Goal: Navigation & Orientation: Find specific page/section

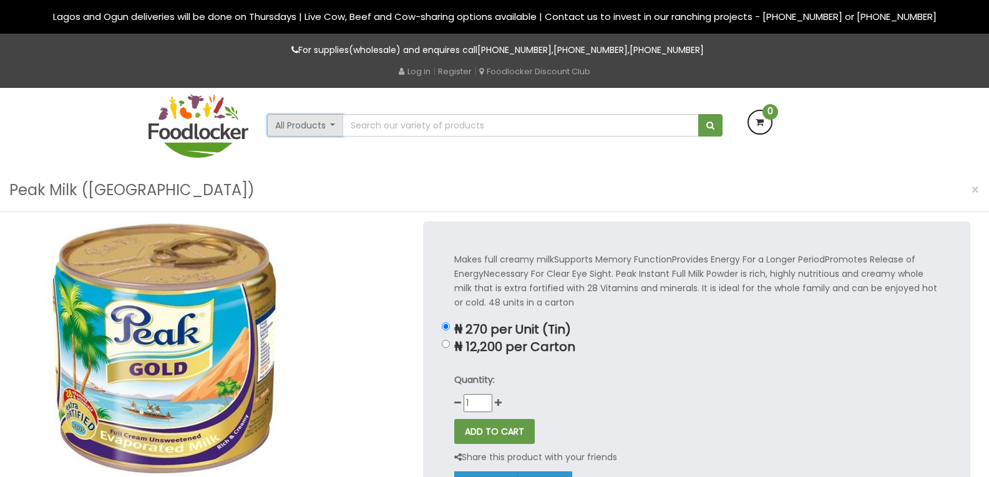
click at [323, 130] on button "All Products" at bounding box center [305, 125] width 77 height 22
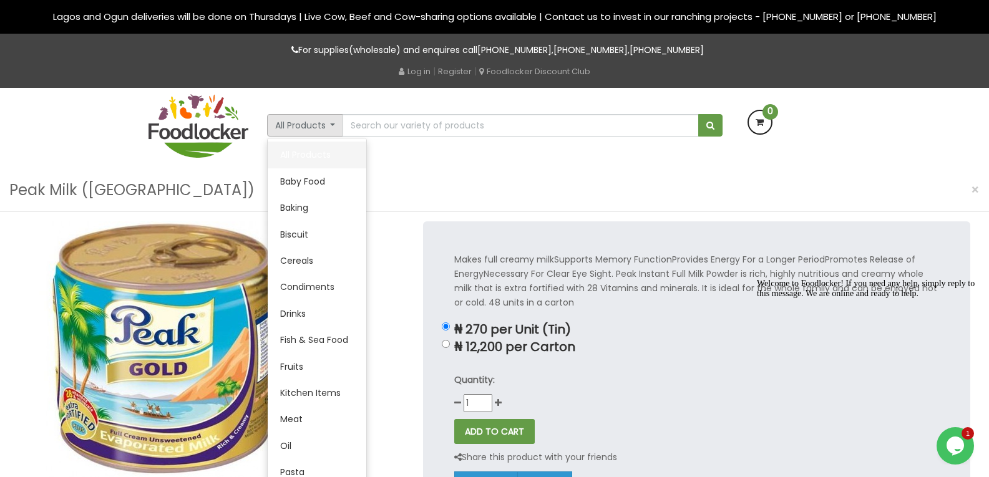
click at [299, 156] on link "All Products" at bounding box center [317, 155] width 99 height 26
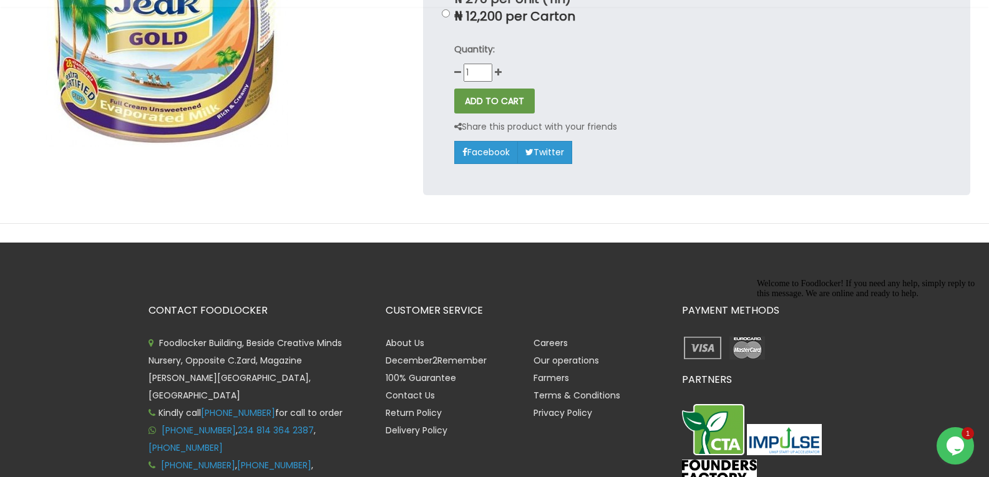
scroll to position [62, 0]
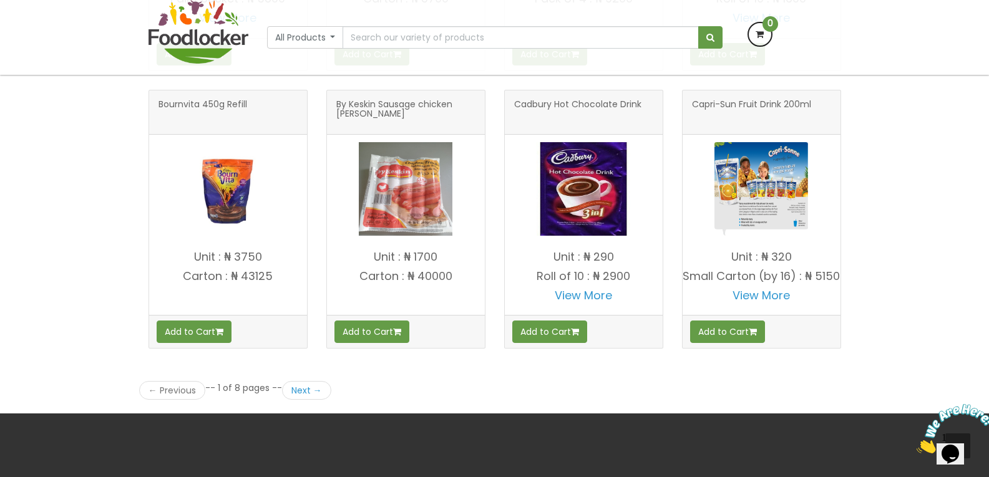
scroll to position [1622, 0]
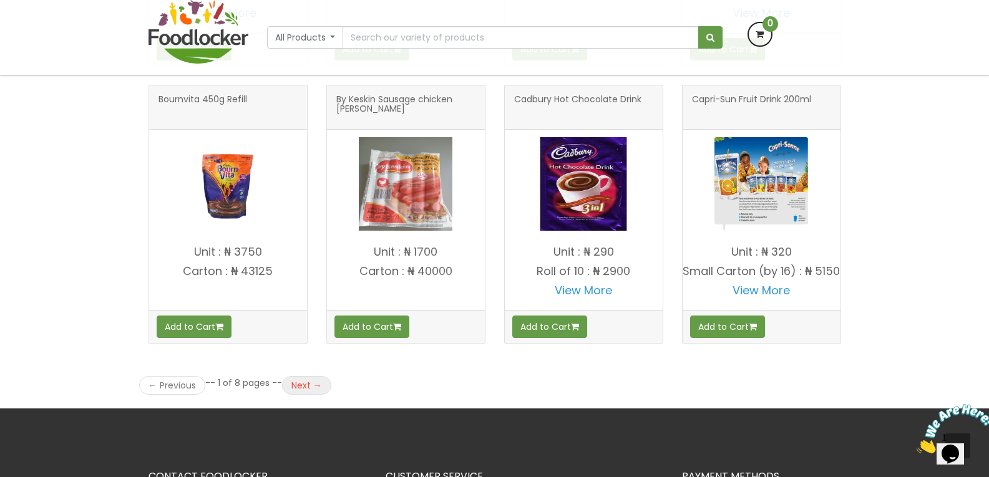
click at [306, 395] on link "Next →" at bounding box center [306, 385] width 49 height 19
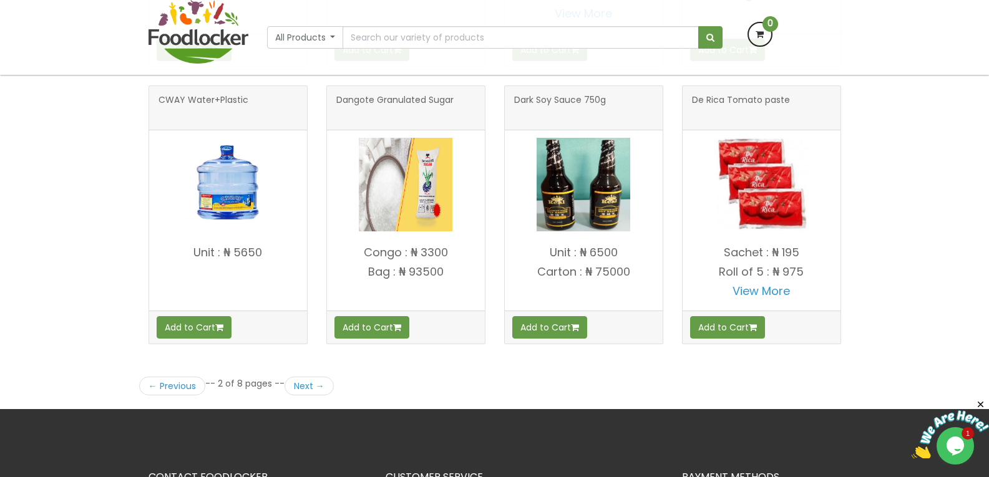
scroll to position [1747, 0]
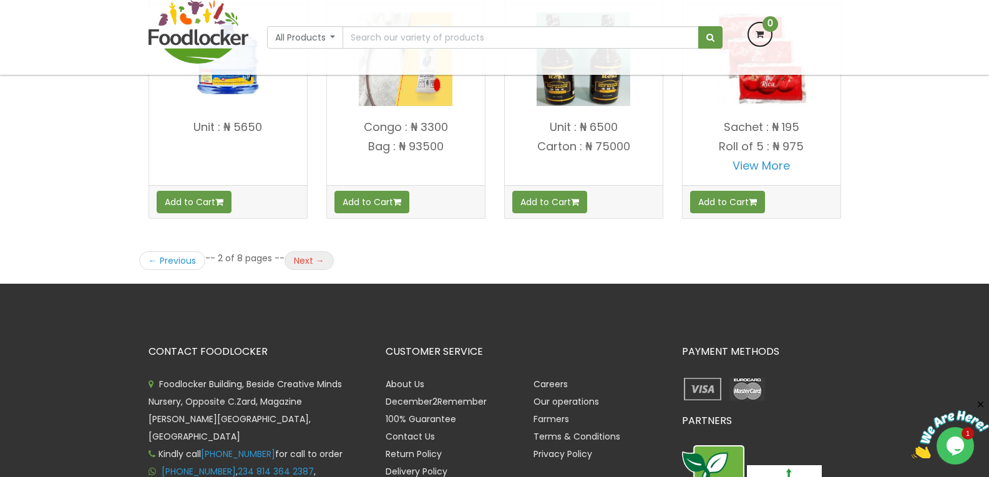
click at [305, 259] on link "Next →" at bounding box center [308, 260] width 49 height 19
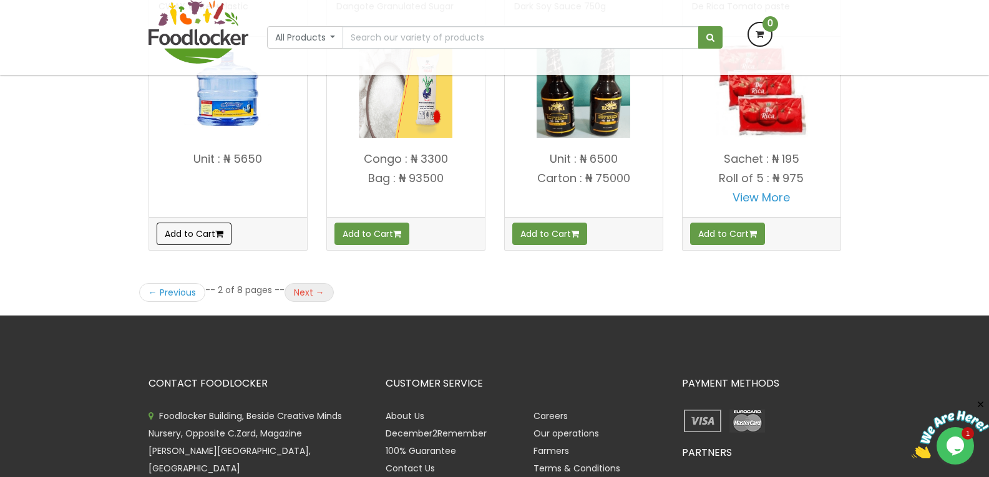
scroll to position [1684, 0]
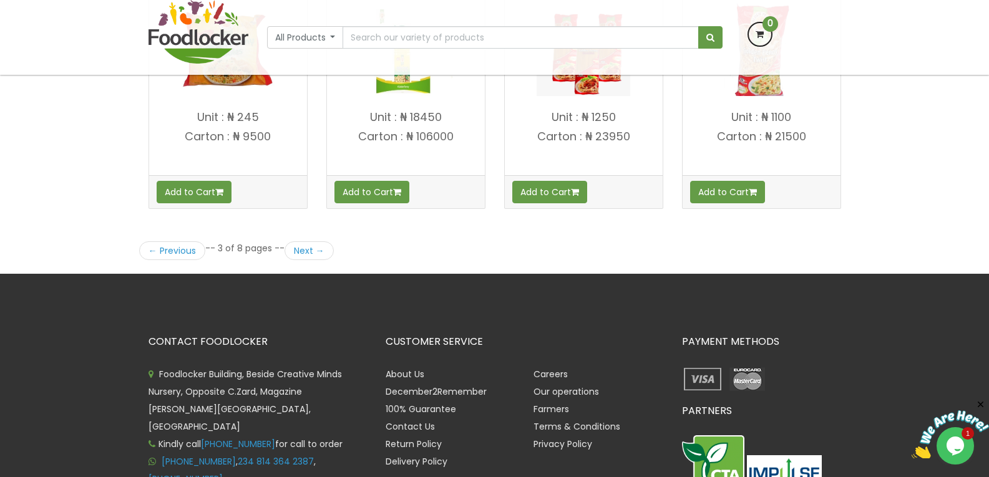
scroll to position [1592, 0]
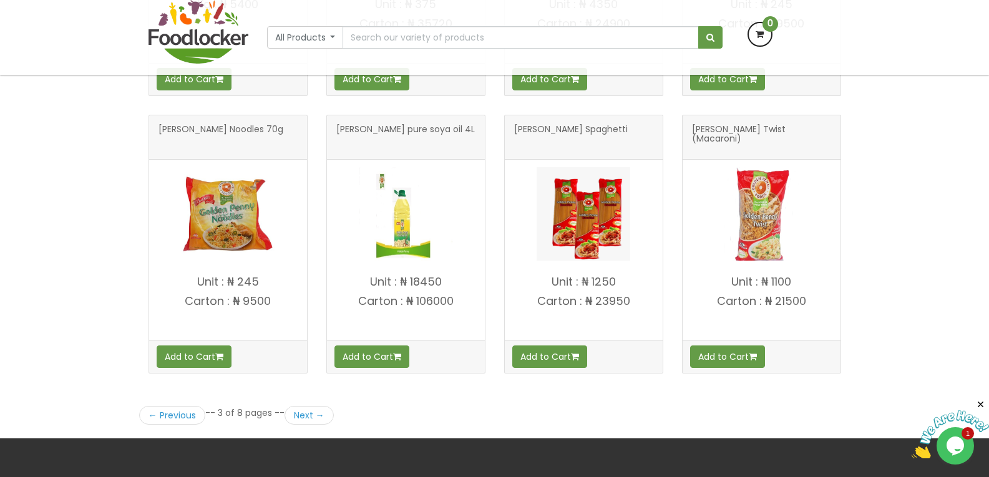
click at [283, 415] on li "-- 3 of 8 pages --" at bounding box center [244, 413] width 79 height 12
click at [304, 415] on link "Next →" at bounding box center [308, 415] width 49 height 19
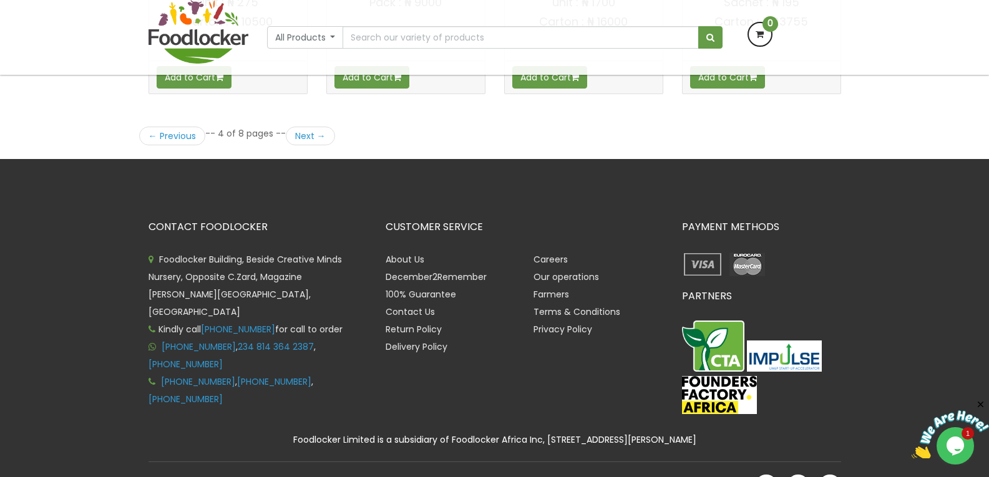
scroll to position [1809, 0]
